Goal: Information Seeking & Learning: Learn about a topic

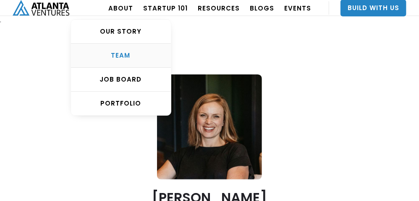
click at [139, 52] on div "TEAM" at bounding box center [121, 55] width 100 height 8
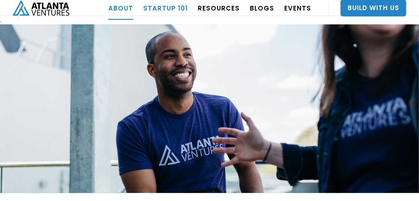
click at [186, 2] on link "Startup 101" at bounding box center [165, 8] width 45 height 24
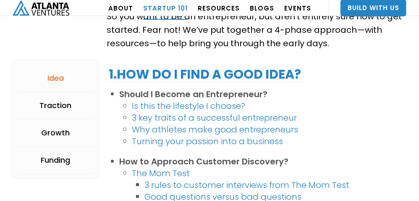
scroll to position [168, 0]
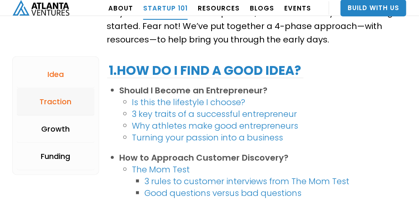
click at [50, 99] on div "Traction" at bounding box center [55, 101] width 32 height 8
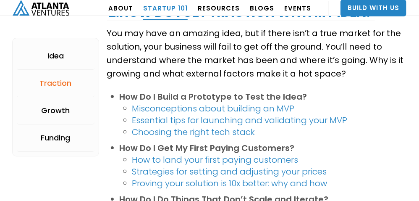
scroll to position [897, 0]
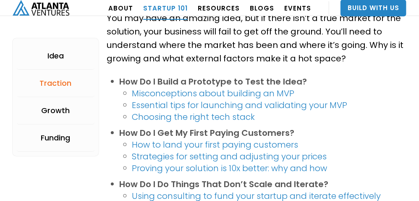
click at [152, 90] on link "Misconceptions about building an MVP" at bounding box center [213, 93] width 162 height 12
